Goal: Task Accomplishment & Management: Use online tool/utility

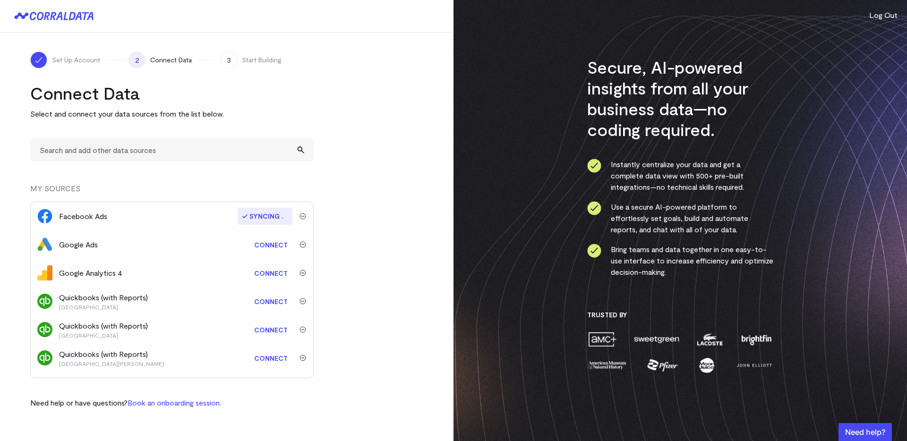
click at [267, 245] on link "Connect" at bounding box center [270, 244] width 43 height 17
click at [272, 272] on link "Connect" at bounding box center [270, 273] width 43 height 17
click at [272, 331] on link "Connect" at bounding box center [270, 329] width 43 height 17
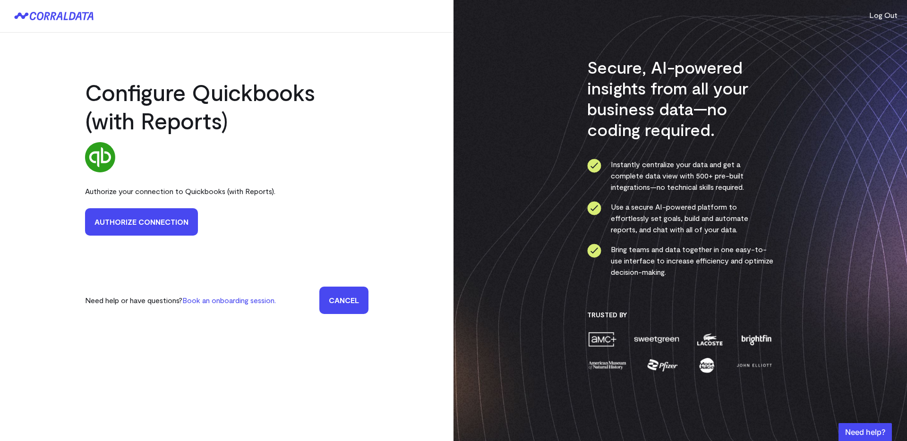
click at [160, 222] on link "Authorize Connection" at bounding box center [141, 221] width 113 height 27
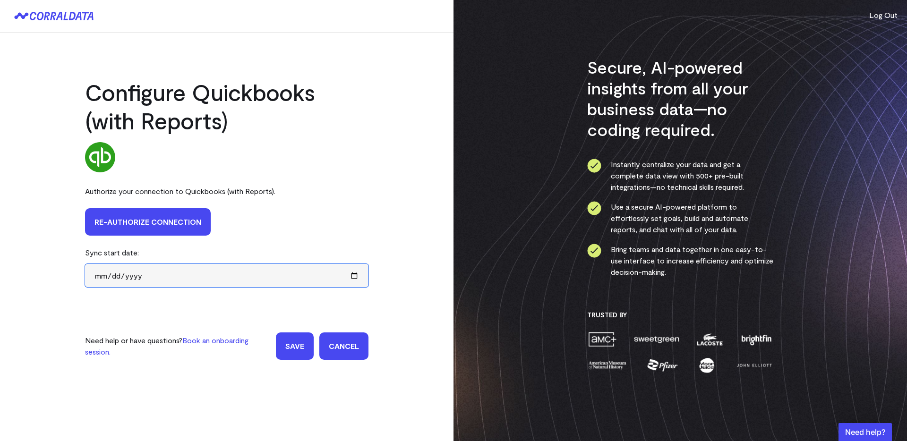
click at [155, 279] on input "date" at bounding box center [226, 275] width 283 height 23
click at [73, 274] on div "Configure Quickbooks (with Reports) Authorize your connection to Quickbooks (wi…" at bounding box center [226, 206] width 453 height 346
click at [138, 276] on input "date" at bounding box center [226, 275] width 283 height 23
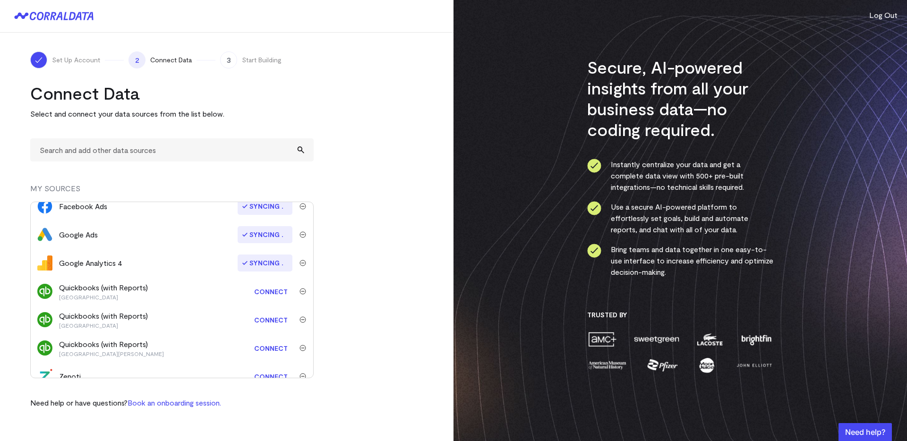
scroll to position [23, 0]
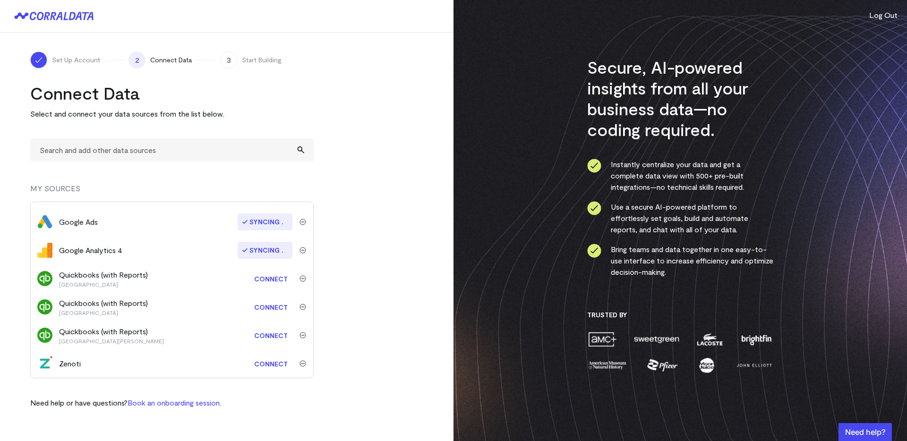
click at [269, 366] on link "Connect" at bounding box center [270, 363] width 43 height 17
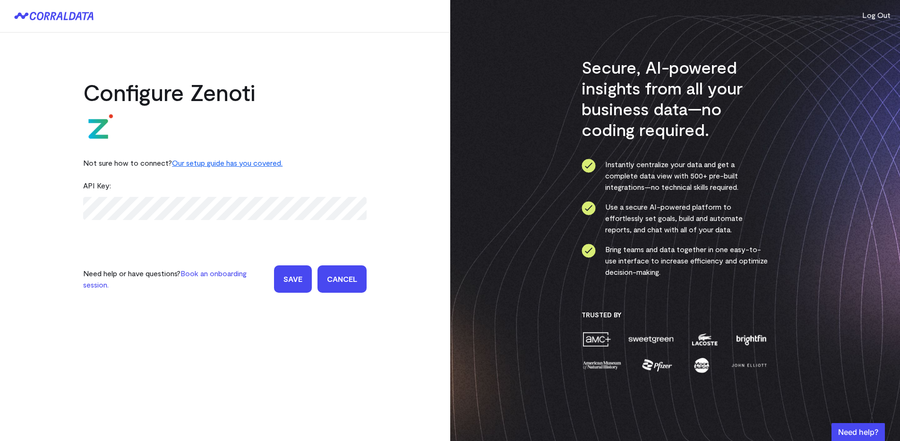
click at [222, 164] on link "Our setup guide has you covered." at bounding box center [227, 162] width 111 height 9
